Goal: Task Accomplishment & Management: Complete application form

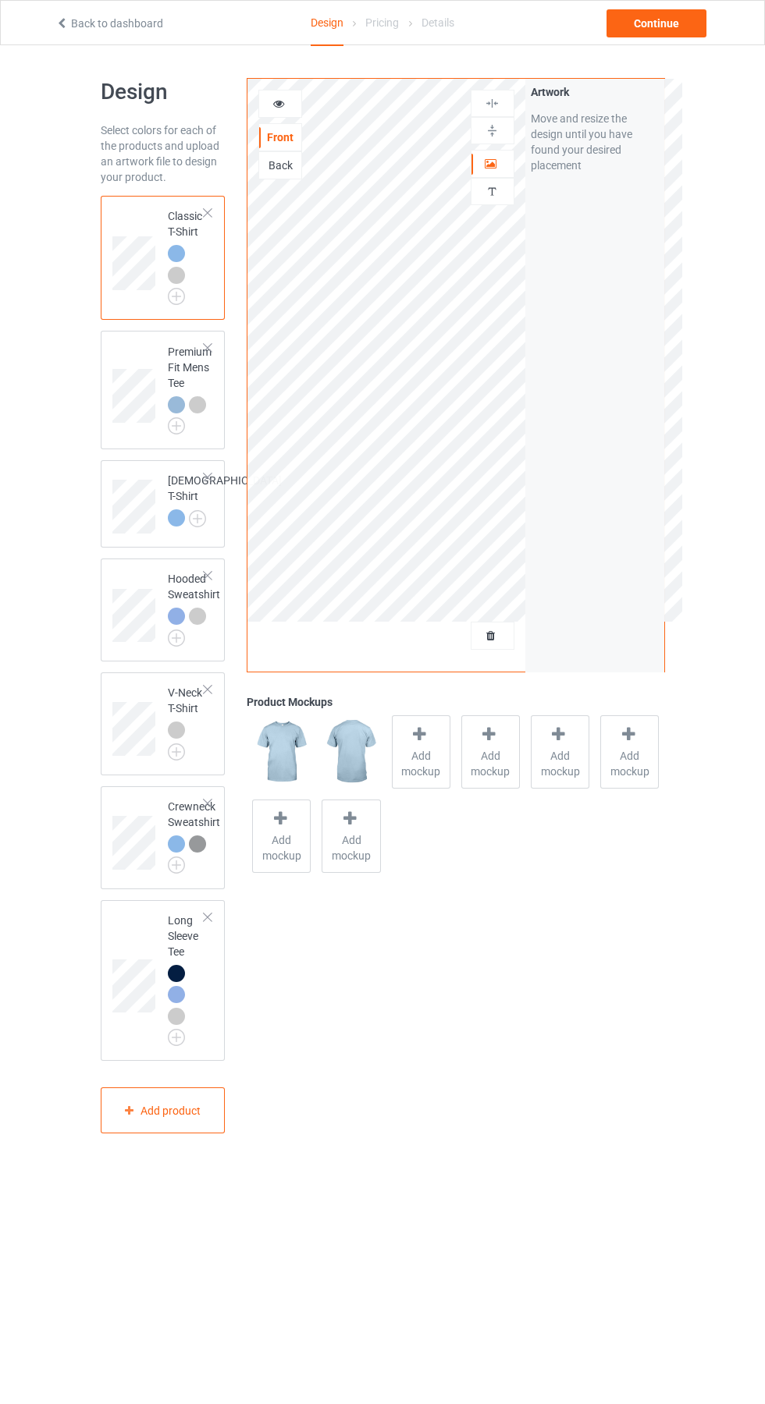
click at [502, 636] on div at bounding box center [492, 636] width 42 height 16
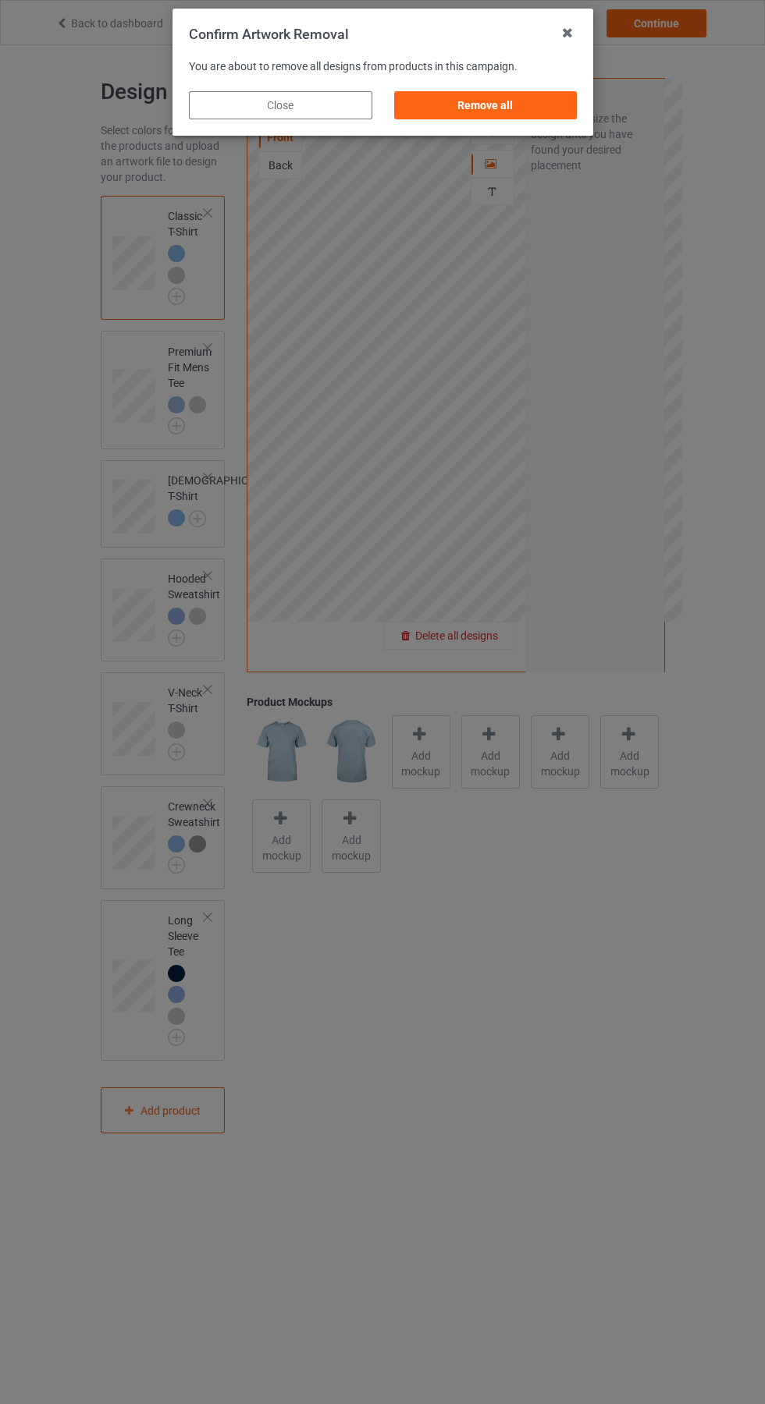
click at [500, 105] on div "Remove all" at bounding box center [484, 105] width 183 height 28
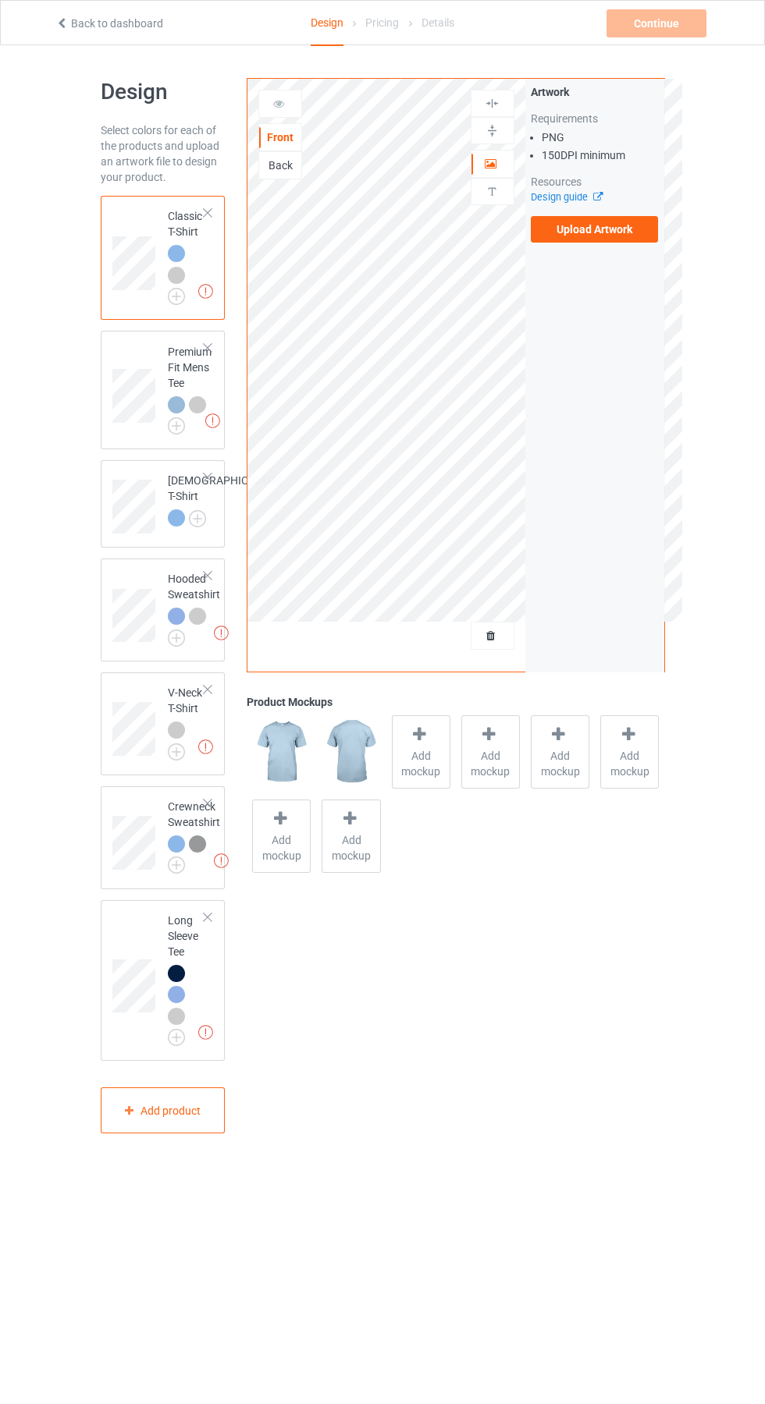
click at [618, 241] on label "Upload Artwork" at bounding box center [595, 229] width 128 height 27
click at [0, 0] on input "Upload Artwork" at bounding box center [0, 0] width 0 height 0
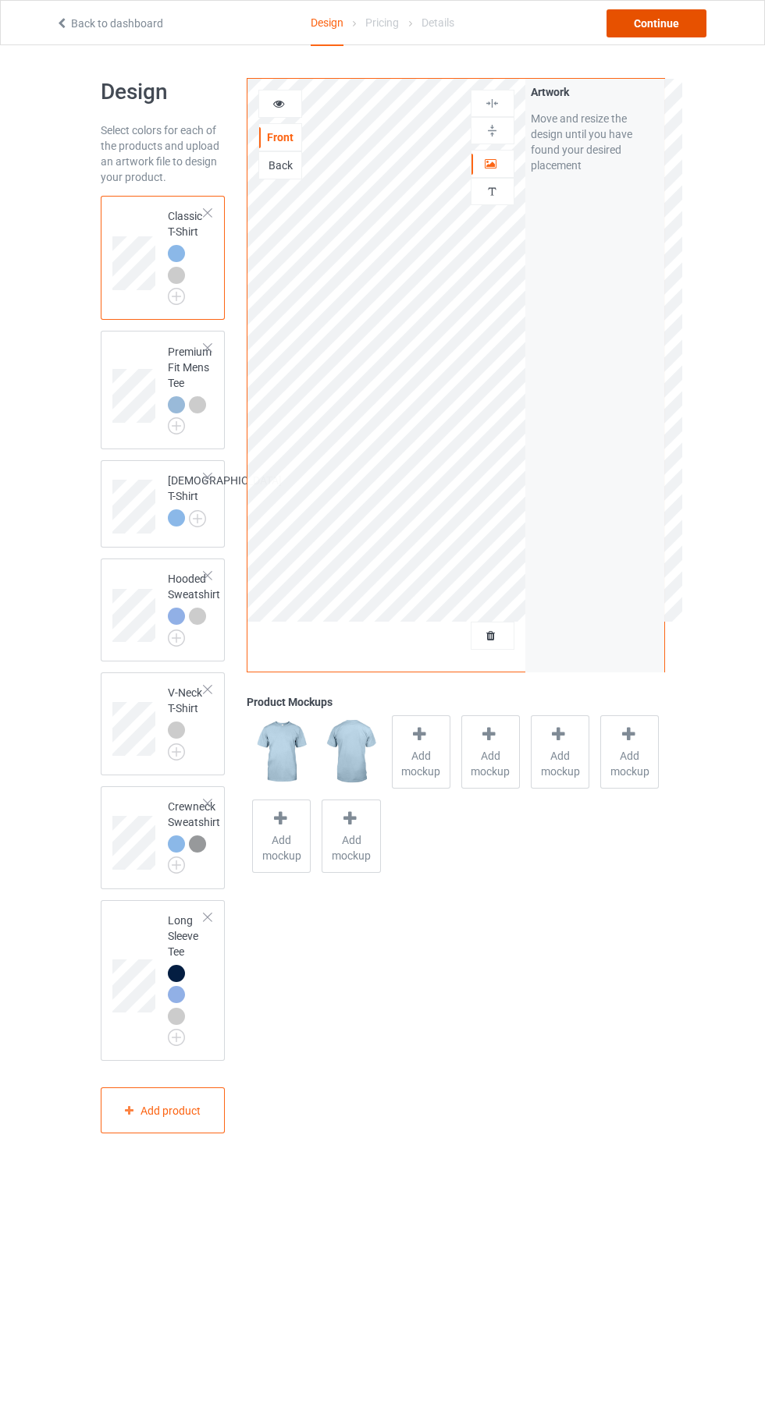
click at [676, 23] on div "Continue" at bounding box center [656, 23] width 100 height 28
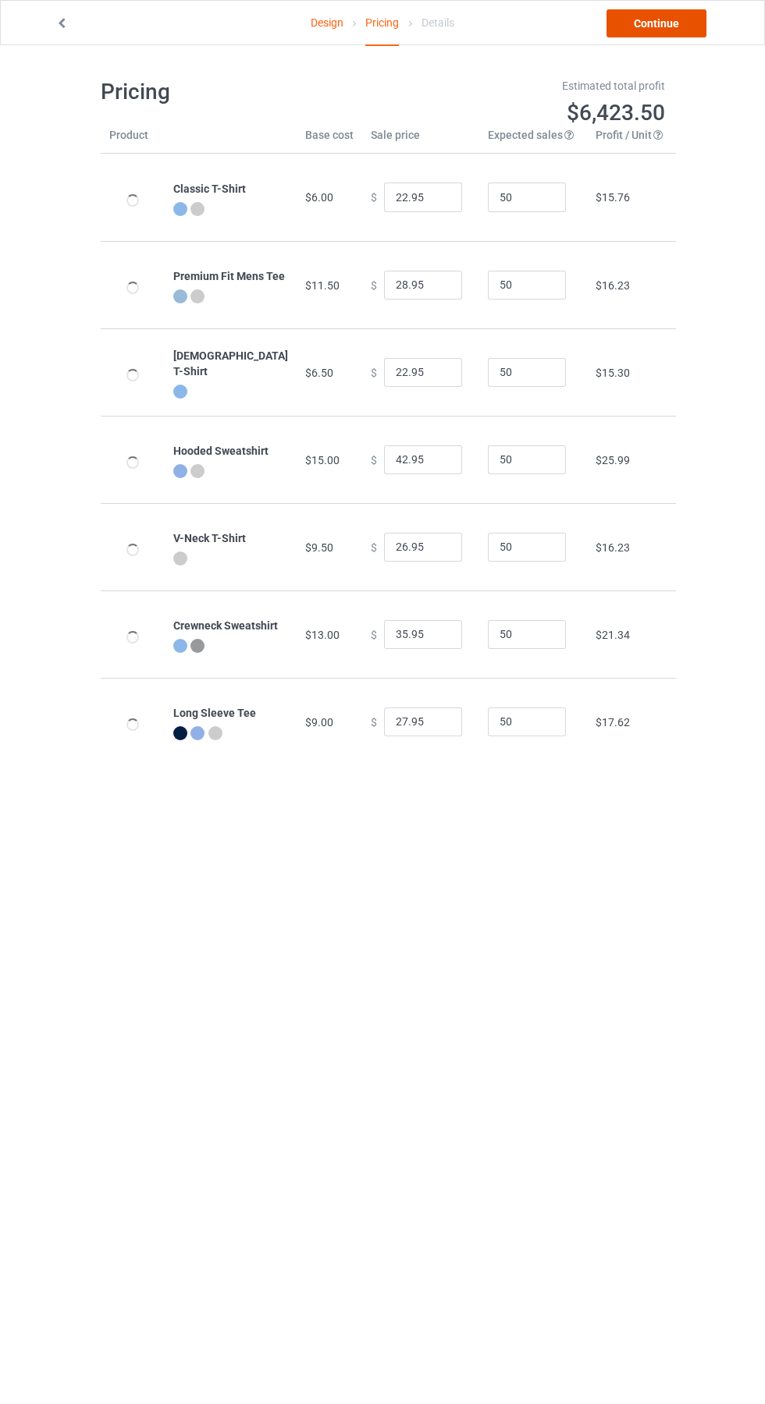
click at [671, 26] on link "Continue" at bounding box center [656, 23] width 100 height 28
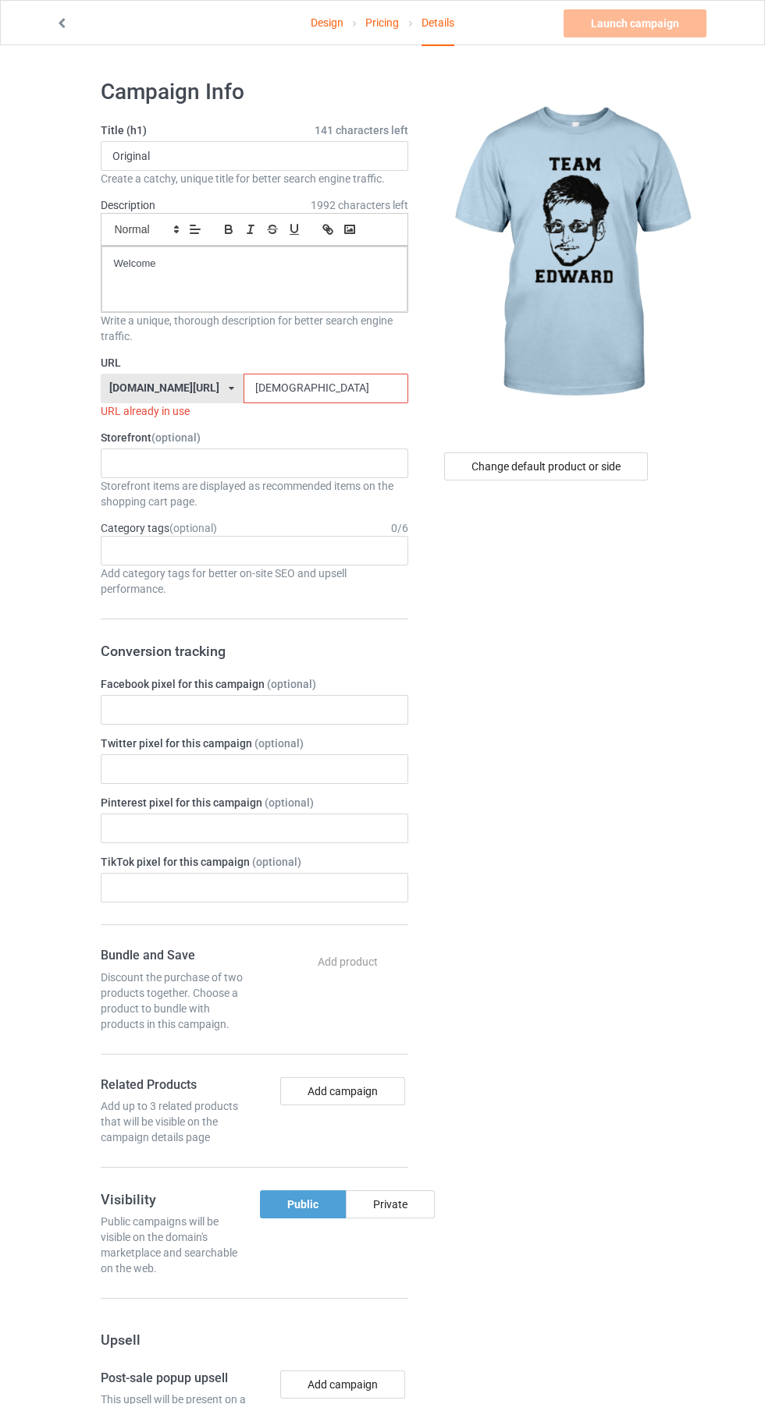
click at [319, 389] on input "[DEMOGRAPHIC_DATA]" at bounding box center [325, 389] width 165 height 30
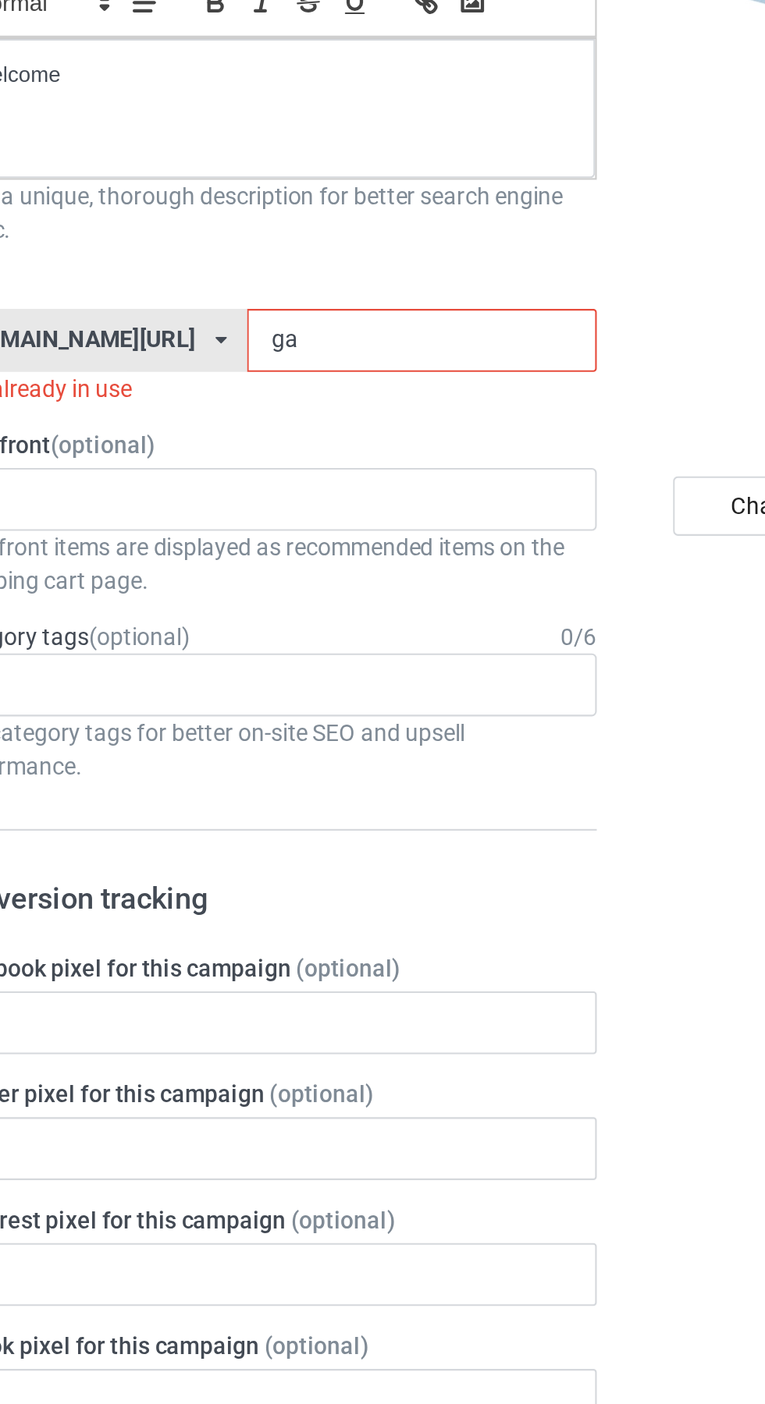
type input "g"
type input "Edm"
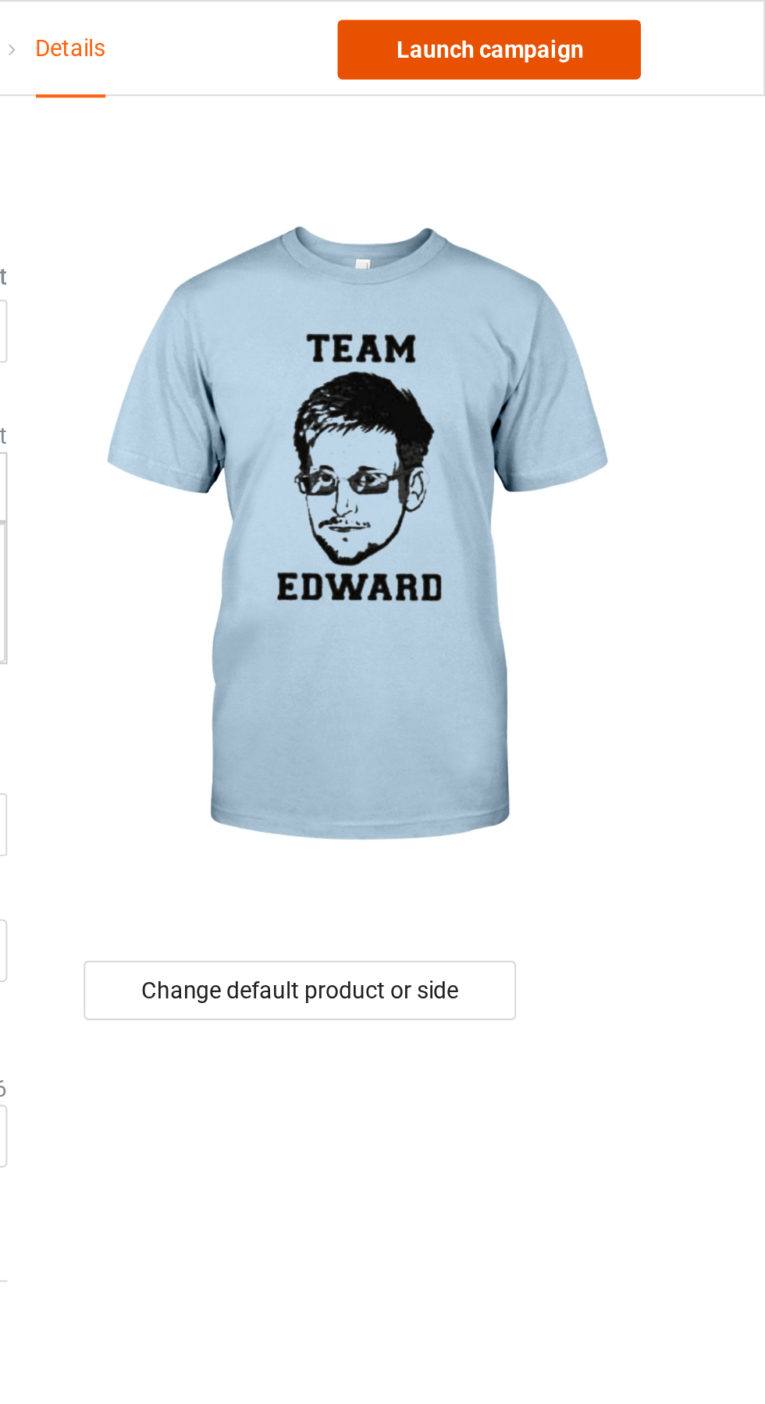
click at [665, 21] on link "Launch campaign" at bounding box center [634, 23] width 143 height 28
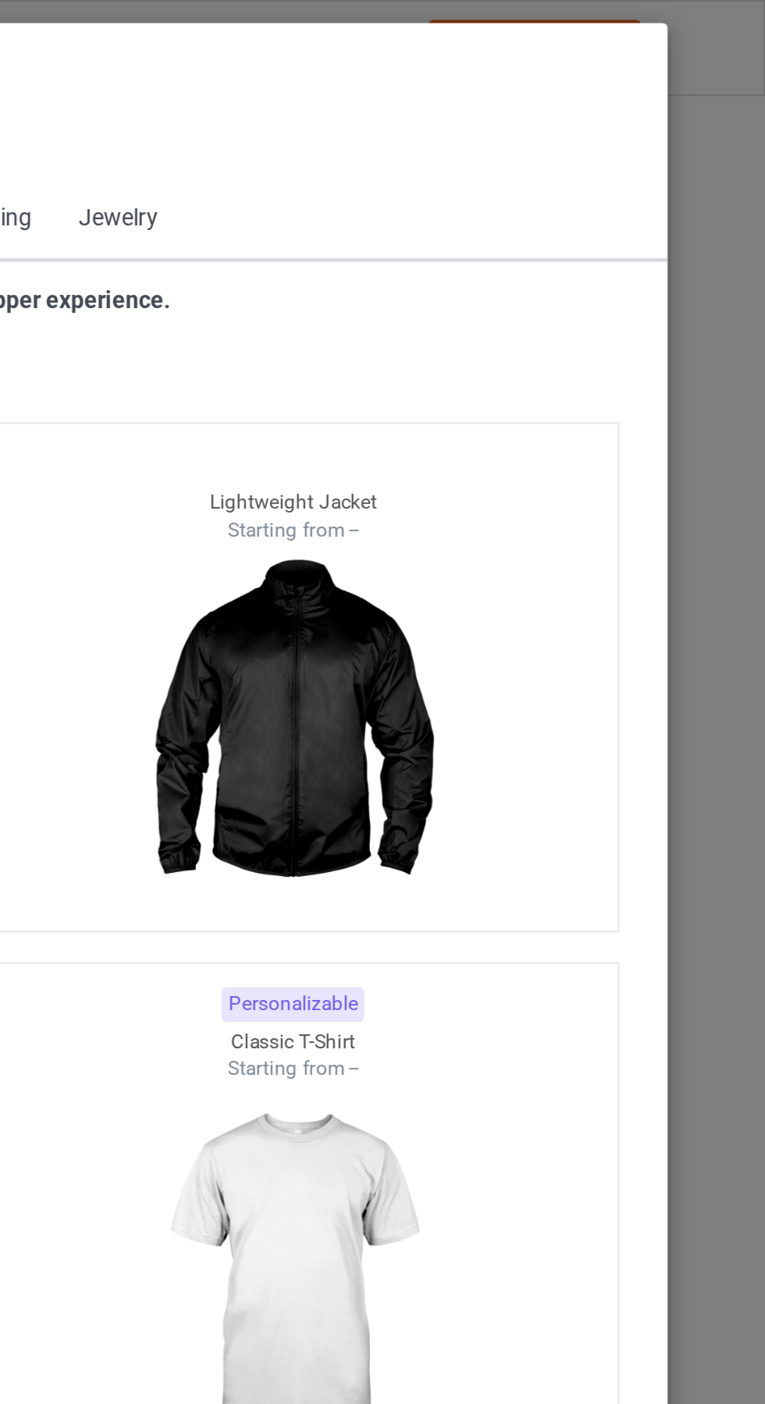
click at [510, 69] on div "Select products Back to Dashboard" at bounding box center [383, 55] width 648 height 57
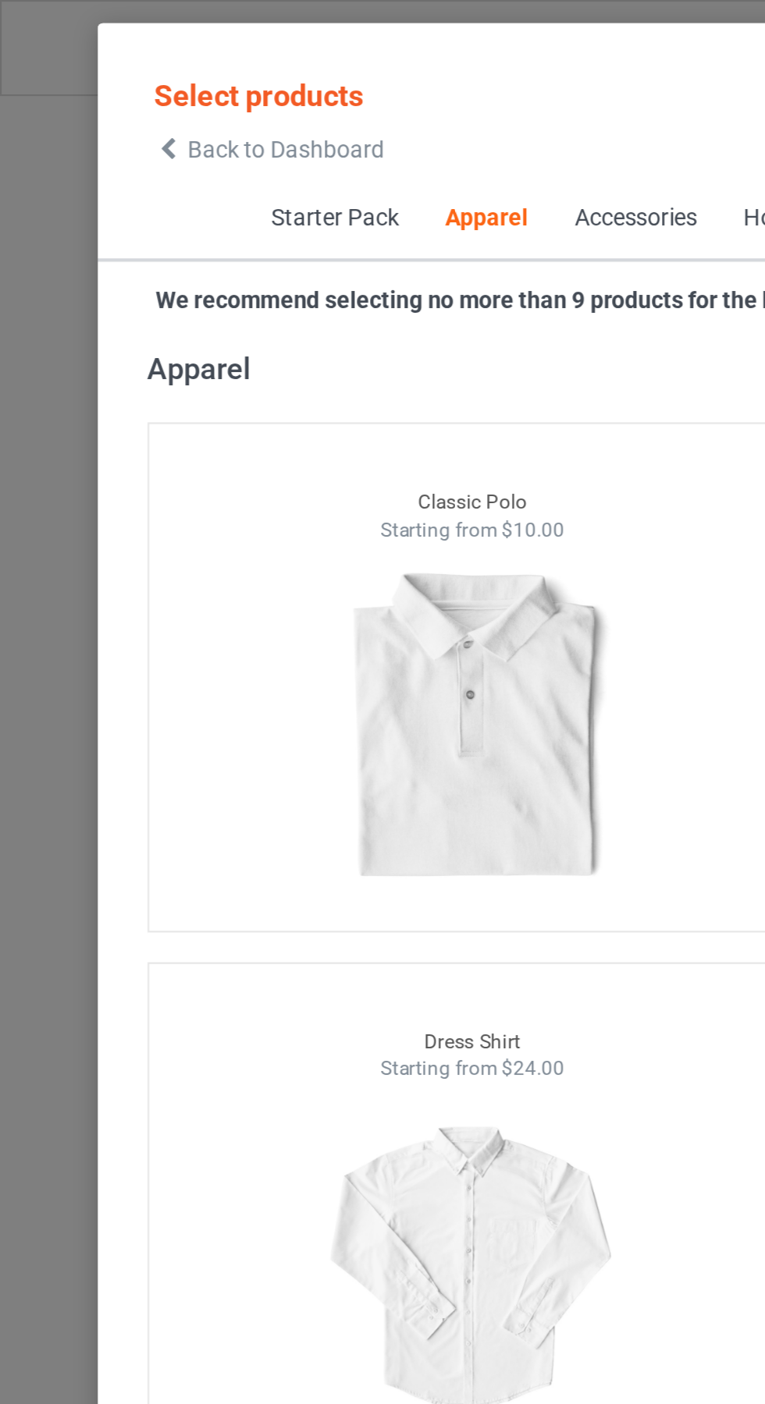
click at [97, 74] on span "Back to Dashboard" at bounding box center [134, 70] width 93 height 12
